Goal: Information Seeking & Learning: Learn about a topic

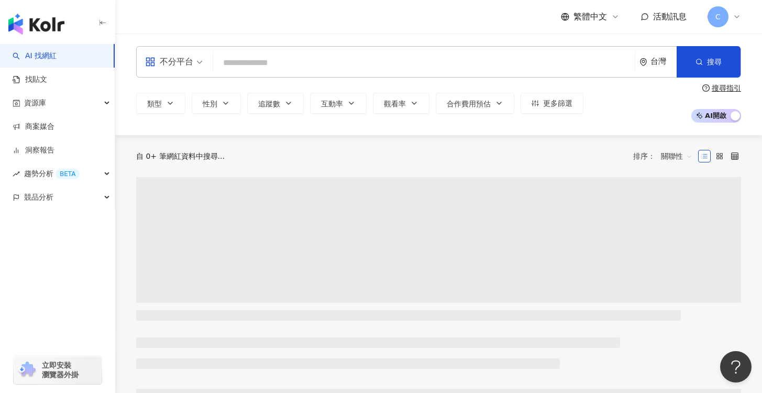
click at [262, 60] on input "search" at bounding box center [423, 63] width 413 height 20
type input "**********"
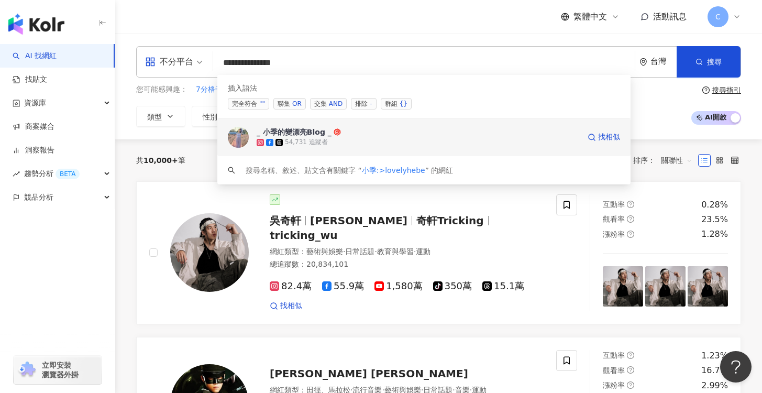
click at [371, 148] on div "_ 小季的變漂亮Blog _ 54,731 追蹤者 找相似" at bounding box center [423, 137] width 413 height 38
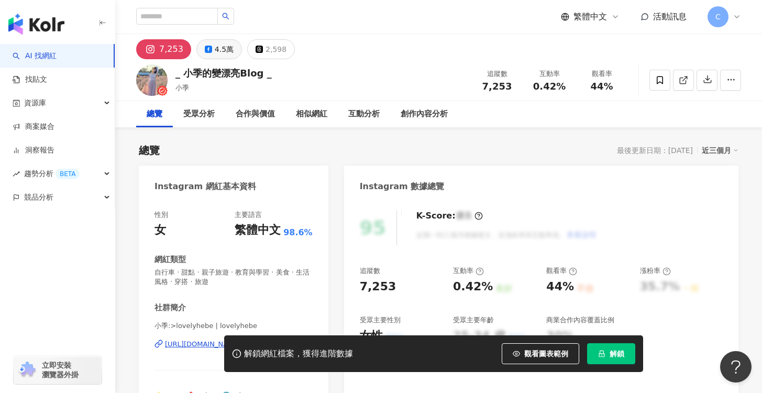
click at [220, 47] on div "4.5萬" at bounding box center [224, 49] width 19 height 15
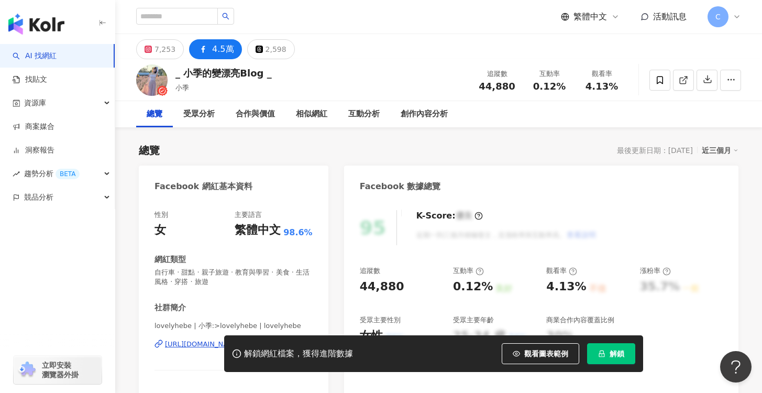
click at [599, 354] on icon "lock" at bounding box center [601, 353] width 7 height 7
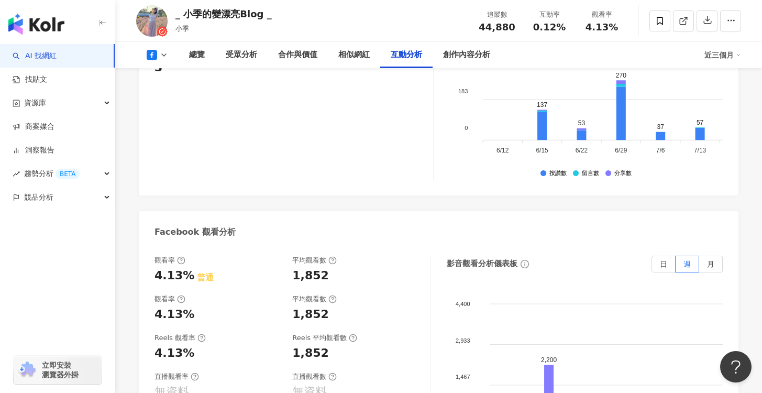
scroll to position [1909, 0]
